Goal: Task Accomplishment & Management: Use online tool/utility

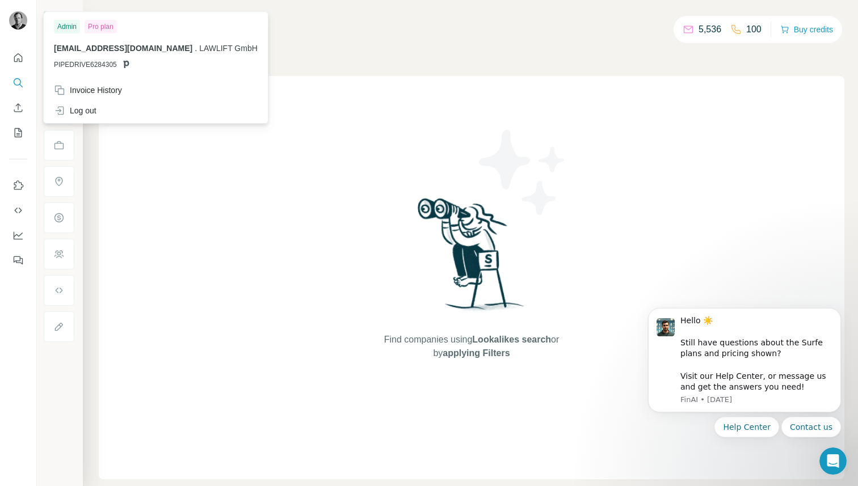
click at [19, 19] on img at bounding box center [18, 20] width 18 height 18
click at [70, 24] on div "Admin" at bounding box center [67, 27] width 26 height 14
click at [108, 24] on div "Pro plan" at bounding box center [101, 27] width 32 height 14
click at [94, 96] on div "Invoice History" at bounding box center [155, 90] width 217 height 20
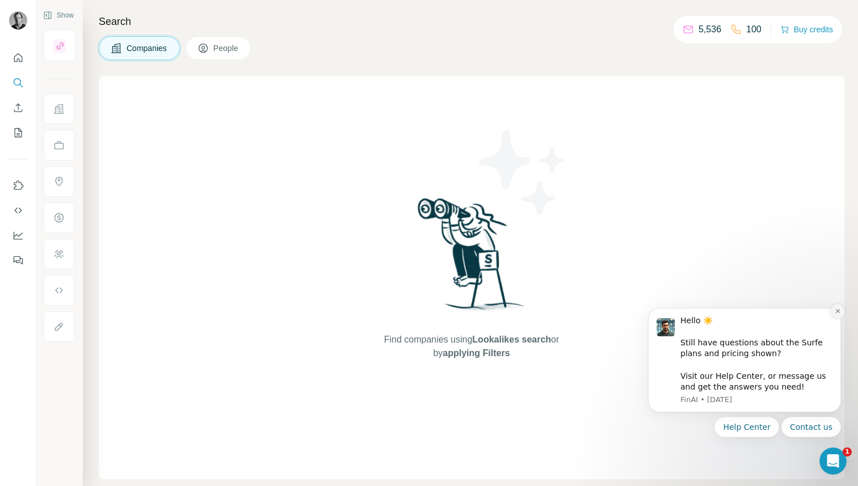
click at [833, 311] on button "Dismiss notification" at bounding box center [837, 311] width 15 height 15
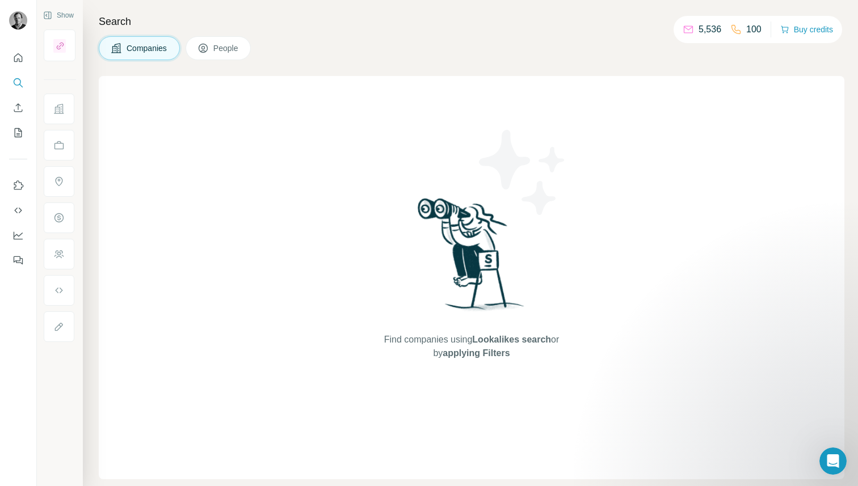
click at [208, 50] on icon at bounding box center [202, 48] width 11 height 11
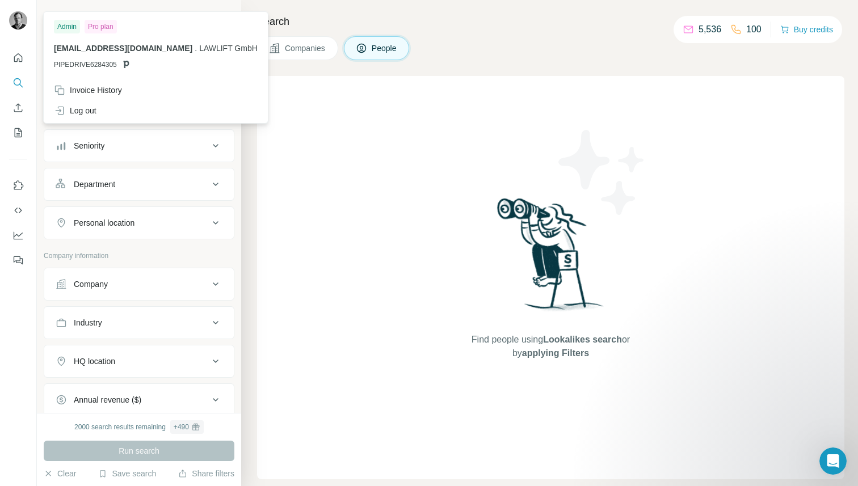
click at [15, 21] on img at bounding box center [18, 20] width 18 height 18
click at [24, 18] on img at bounding box center [18, 20] width 18 height 18
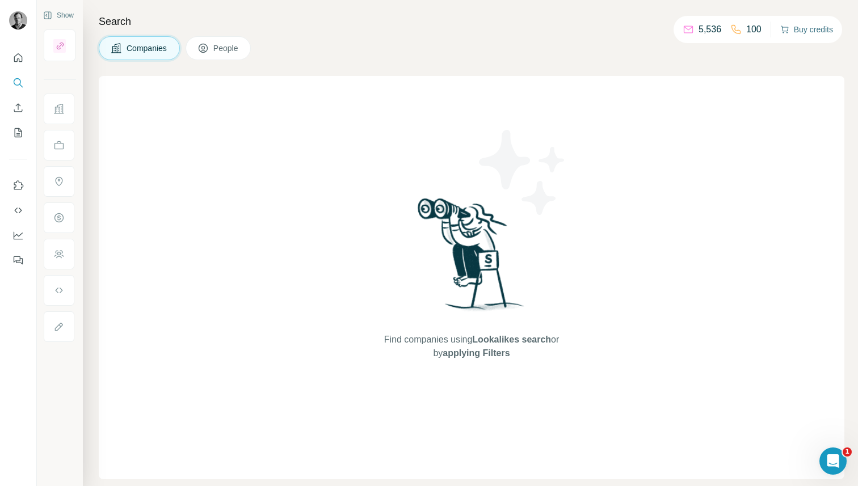
click at [794, 31] on button "Buy credits" at bounding box center [806, 30] width 53 height 16
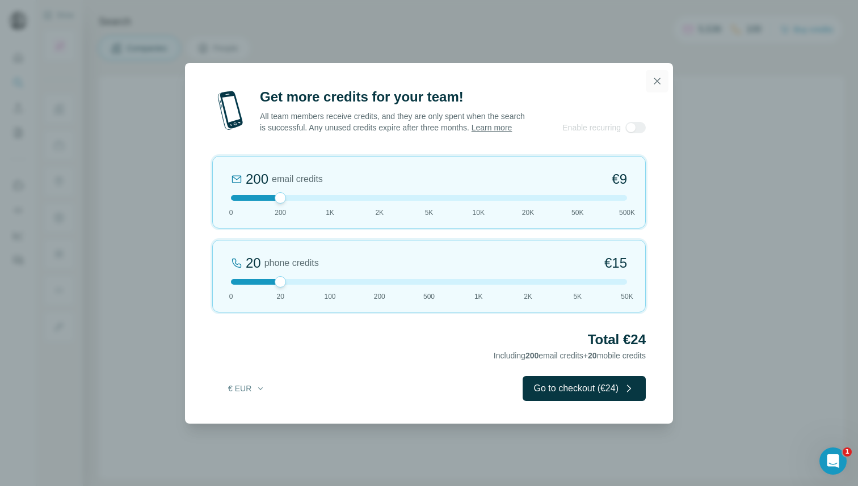
click at [657, 75] on icon "button" at bounding box center [656, 80] width 11 height 11
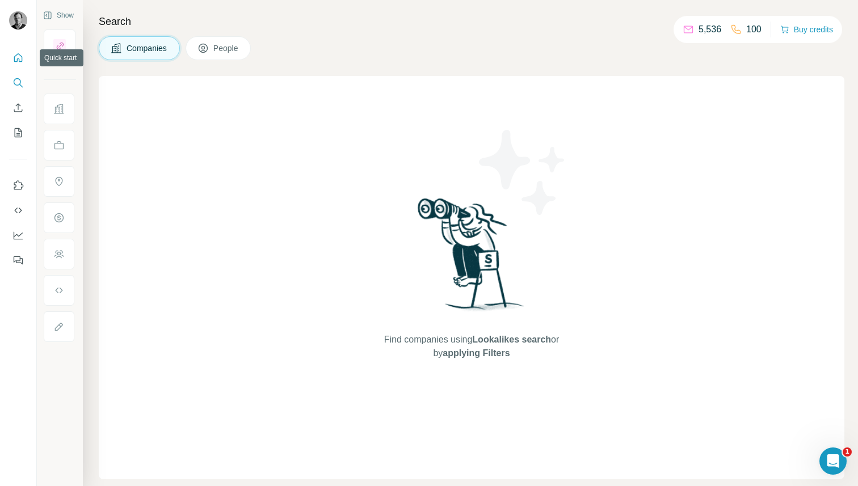
click at [21, 56] on icon "Quick start" at bounding box center [18, 57] width 9 height 9
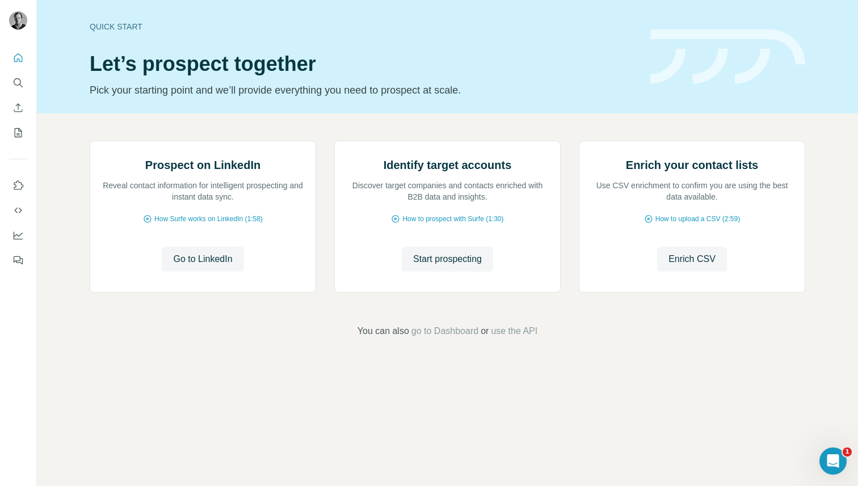
scroll to position [4, 0]
click at [21, 137] on icon "My lists" at bounding box center [18, 132] width 7 height 9
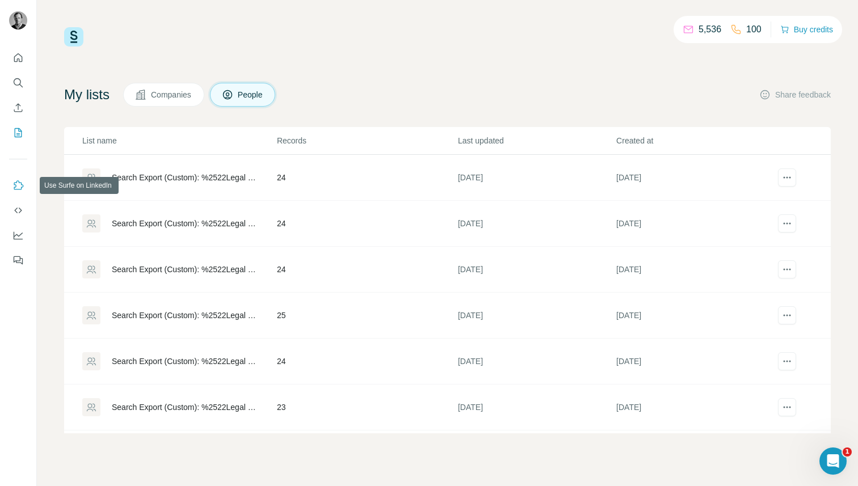
click at [17, 189] on icon "Use Surfe on LinkedIn" at bounding box center [19, 184] width 10 height 9
click at [19, 234] on icon "Dashboard" at bounding box center [17, 235] width 11 height 11
click at [24, 261] on button "Feedback" at bounding box center [18, 260] width 18 height 20
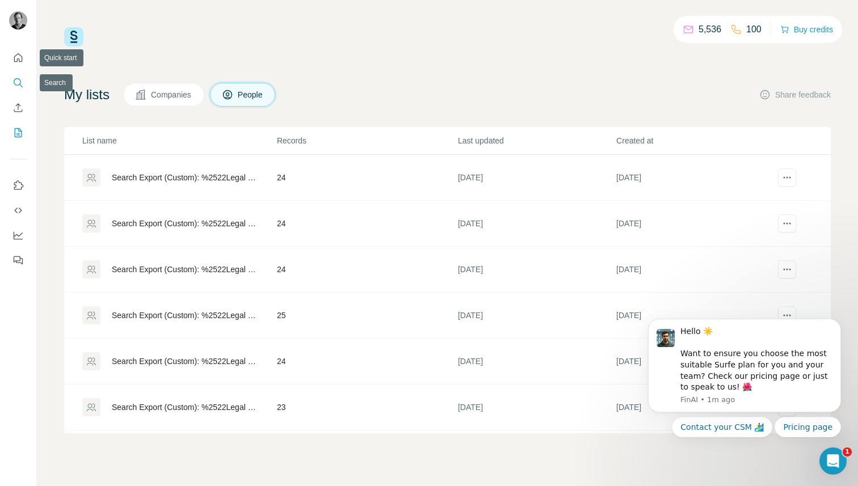
click at [21, 81] on icon "Search" at bounding box center [17, 82] width 11 height 11
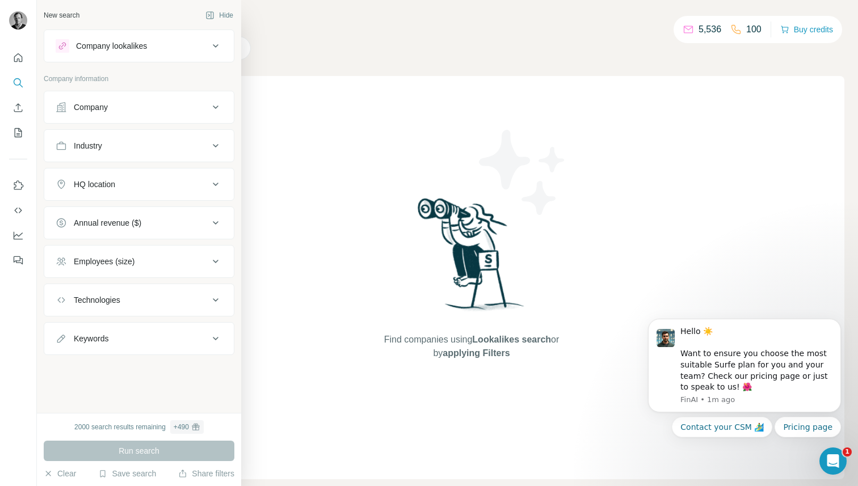
click at [132, 46] on div "Company lookalikes" at bounding box center [111, 45] width 71 height 11
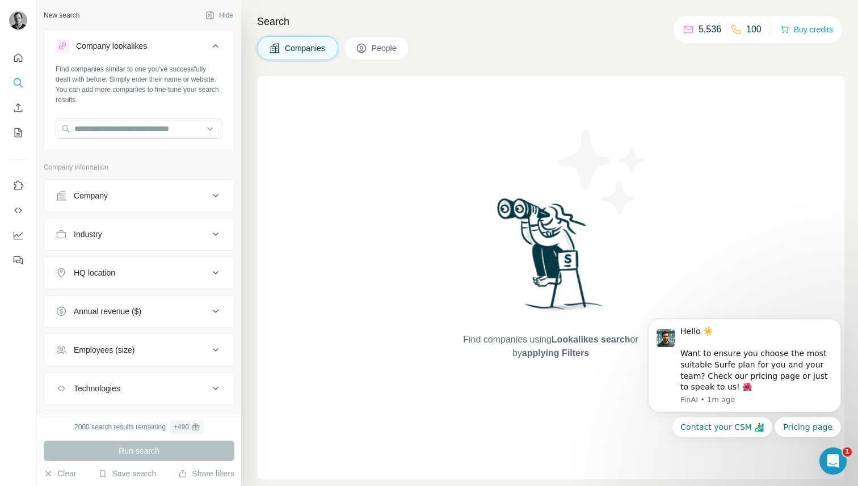
click at [132, 46] on div "Company lookalikes" at bounding box center [111, 45] width 71 height 11
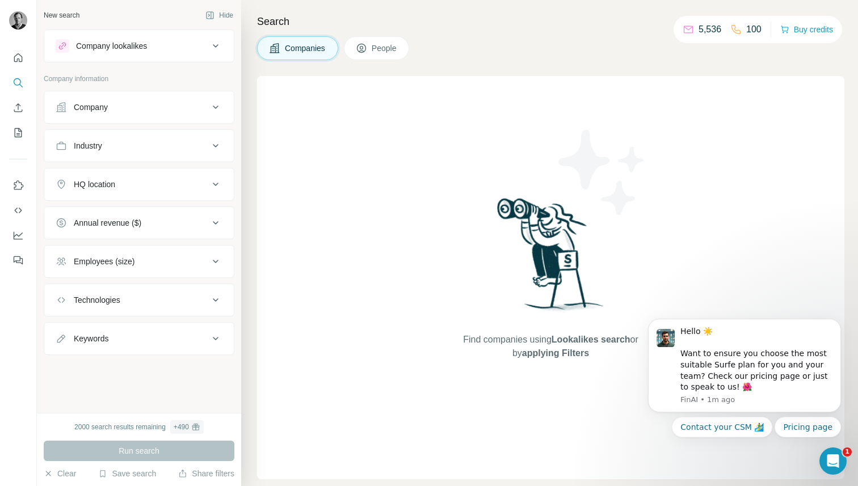
click at [133, 114] on button "Company" at bounding box center [138, 107] width 189 height 27
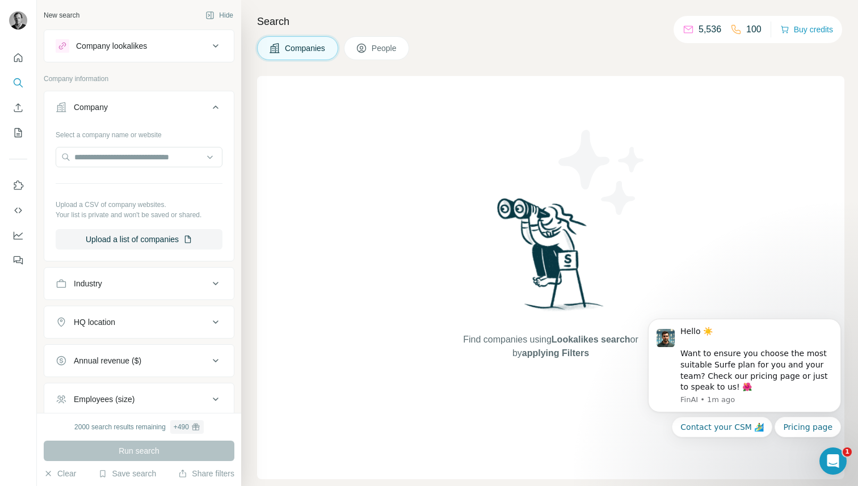
click at [148, 102] on div "Company" at bounding box center [132, 107] width 153 height 11
